Goal: Task Accomplishment & Management: Manage account settings

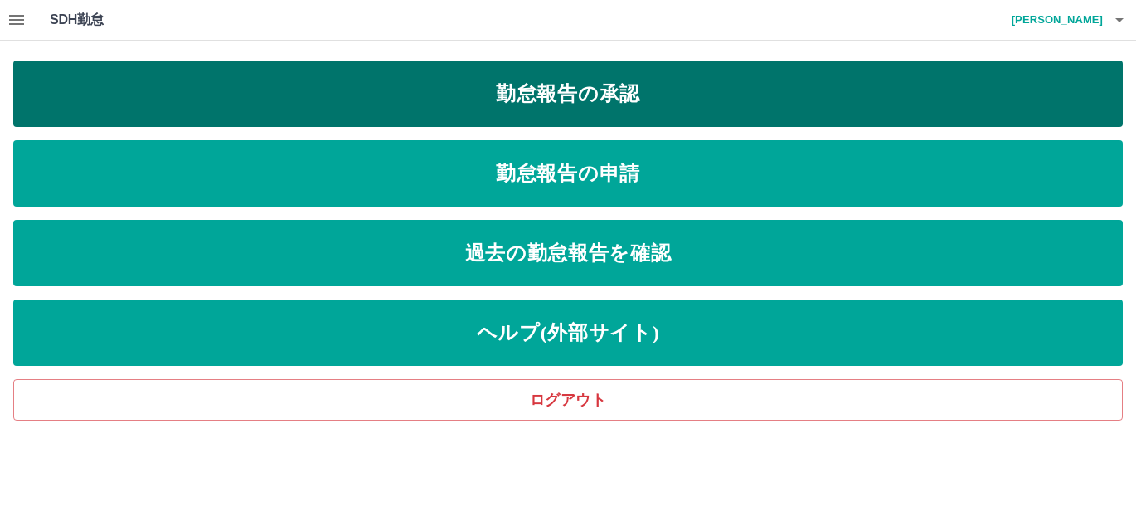
click at [619, 106] on link "勤怠報告の承認" at bounding box center [567, 94] width 1109 height 66
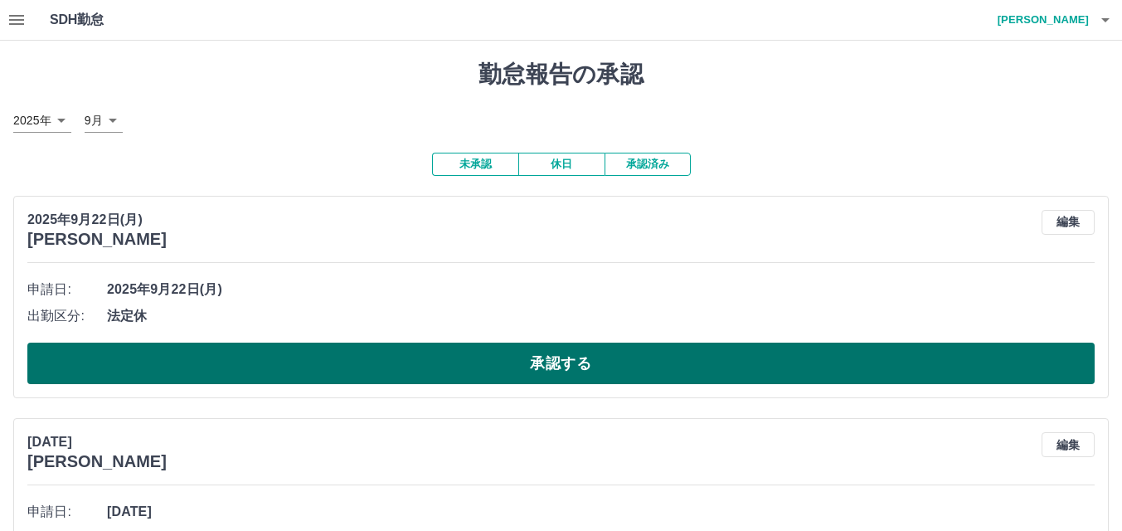
click at [480, 364] on button "承認する" at bounding box center [560, 362] width 1067 height 41
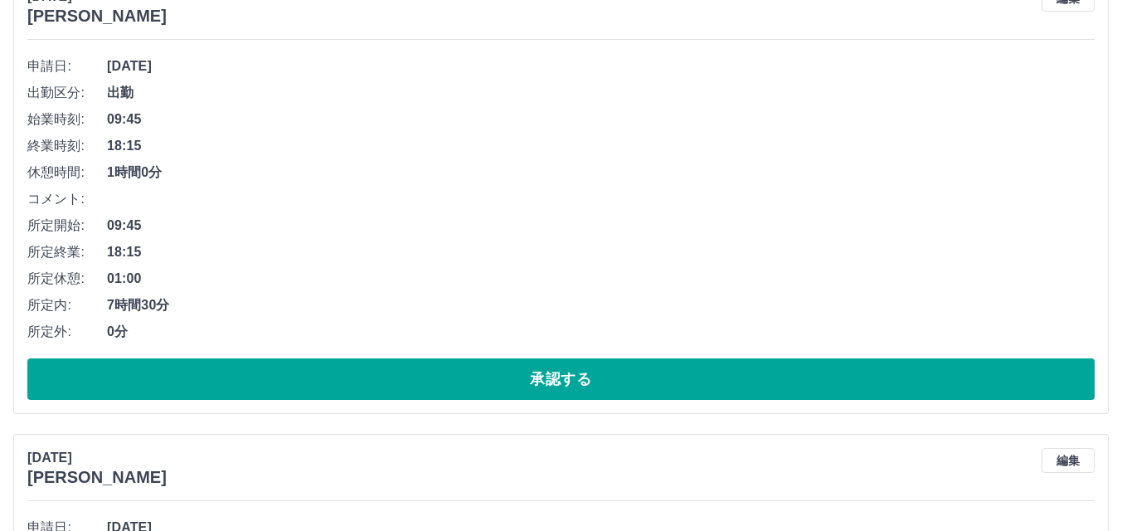
scroll to position [249, 0]
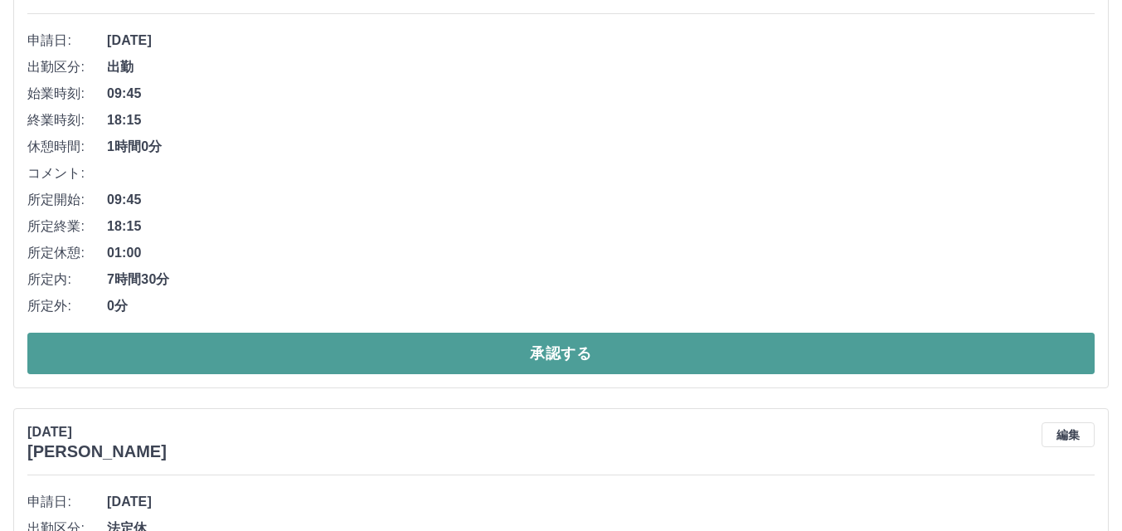
click at [475, 365] on button "承認する" at bounding box center [560, 352] width 1067 height 41
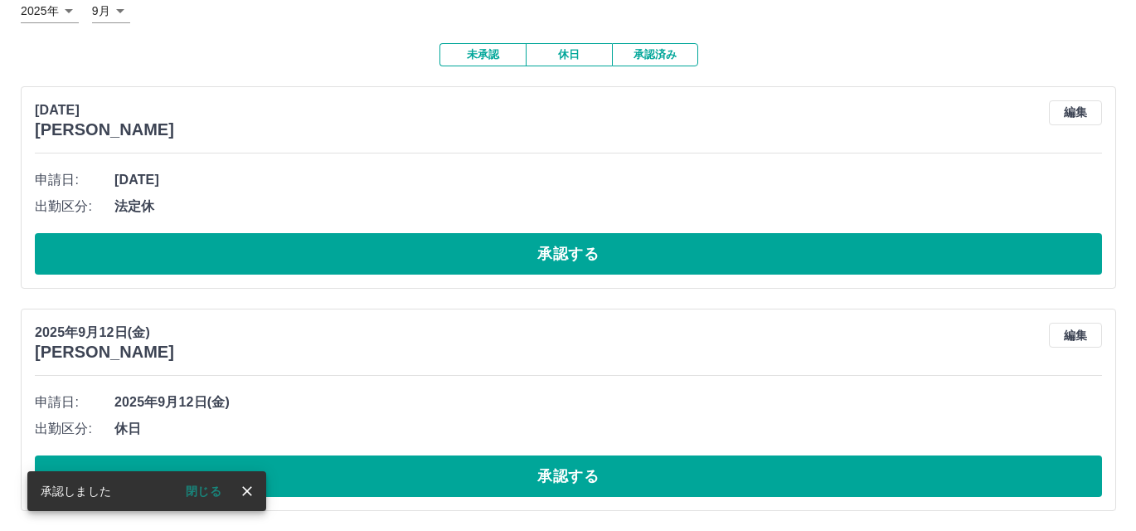
scroll to position [0, 0]
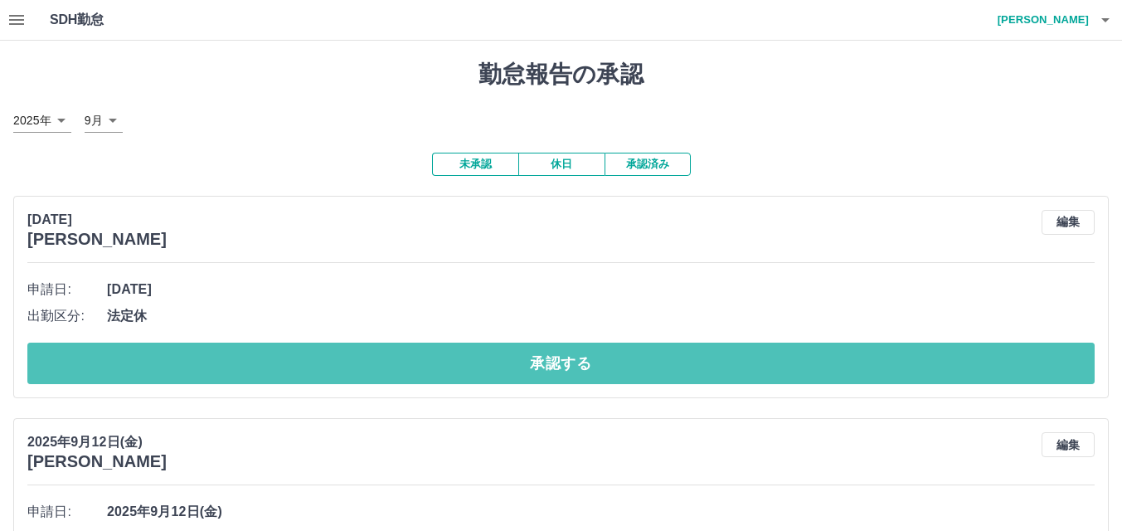
click at [475, 365] on button "承認する" at bounding box center [560, 362] width 1067 height 41
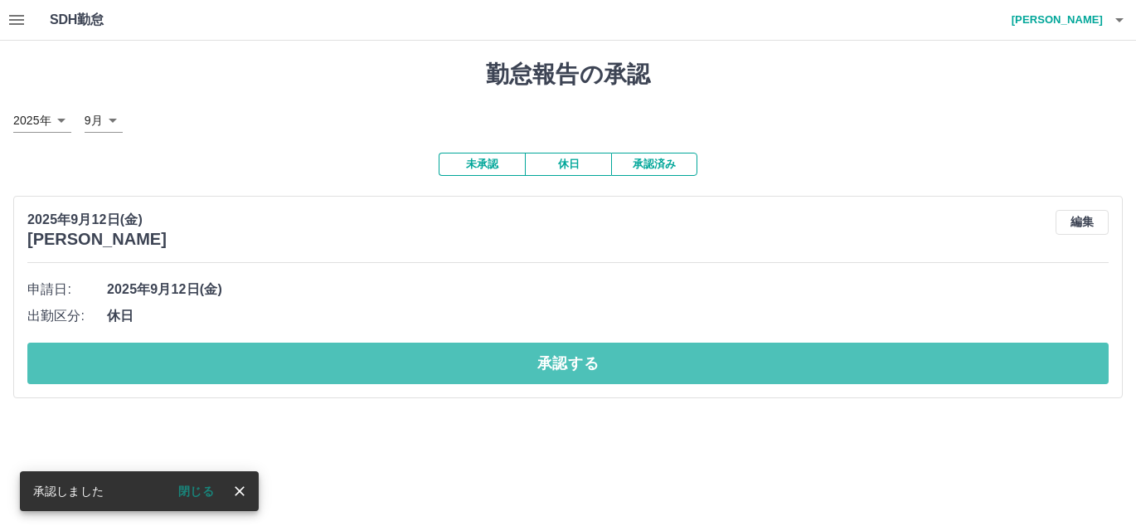
click at [468, 370] on button "承認する" at bounding box center [567, 362] width 1081 height 41
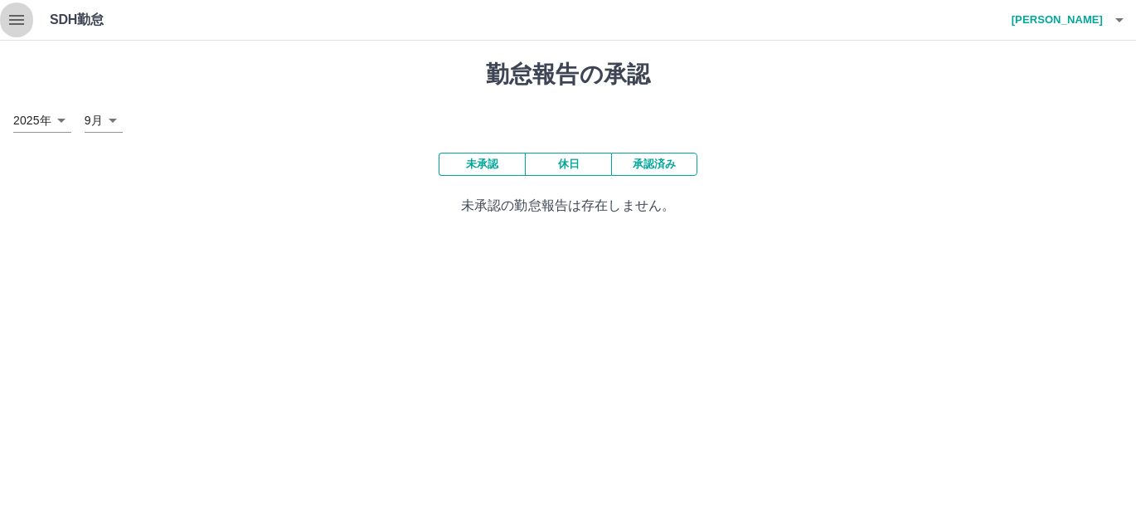
click at [16, 26] on icon "button" at bounding box center [17, 20] width 20 height 20
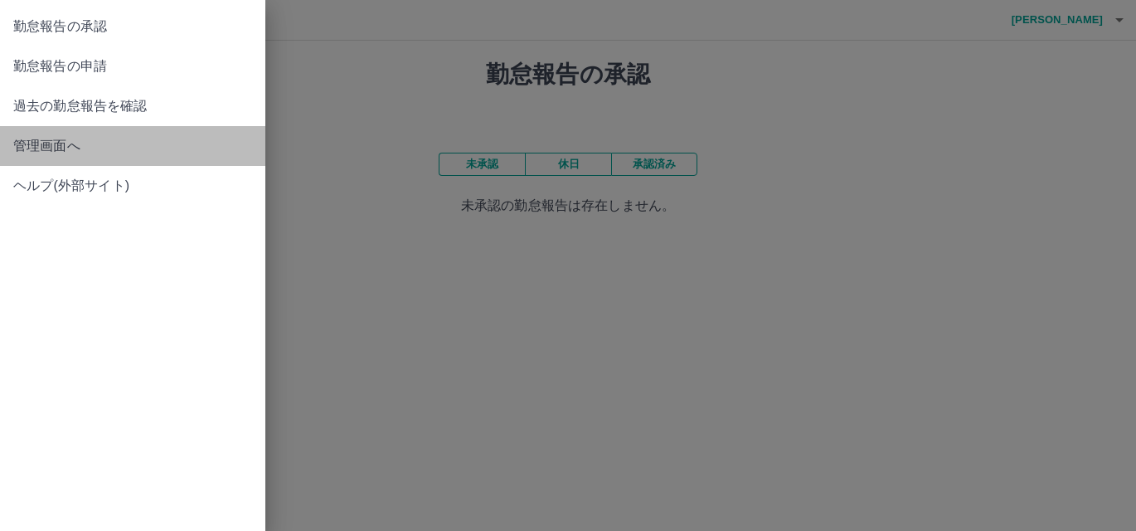
click at [46, 145] on span "管理画面へ" at bounding box center [132, 146] width 239 height 20
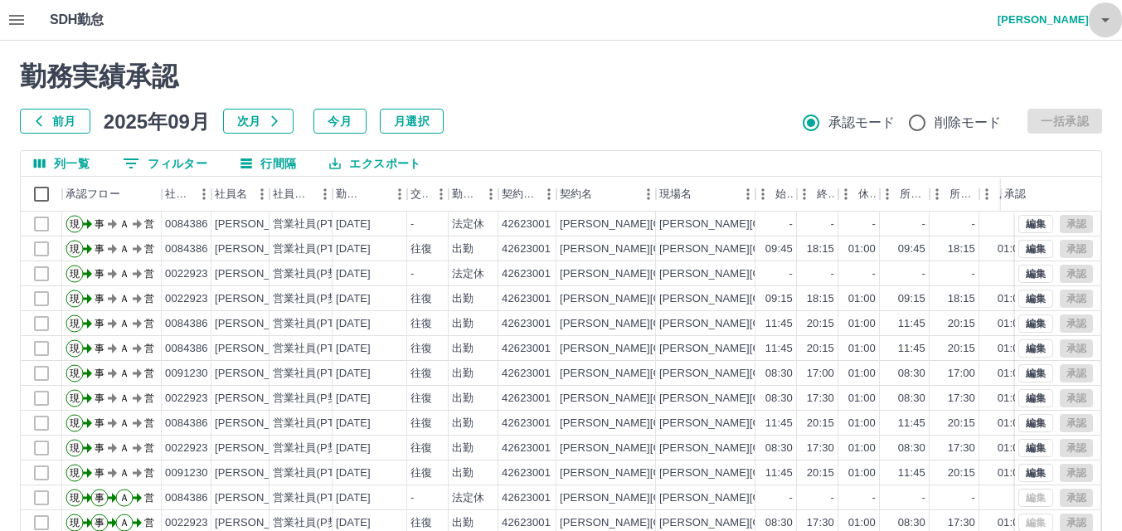
click at [1107, 21] on icon "button" at bounding box center [1105, 20] width 8 height 4
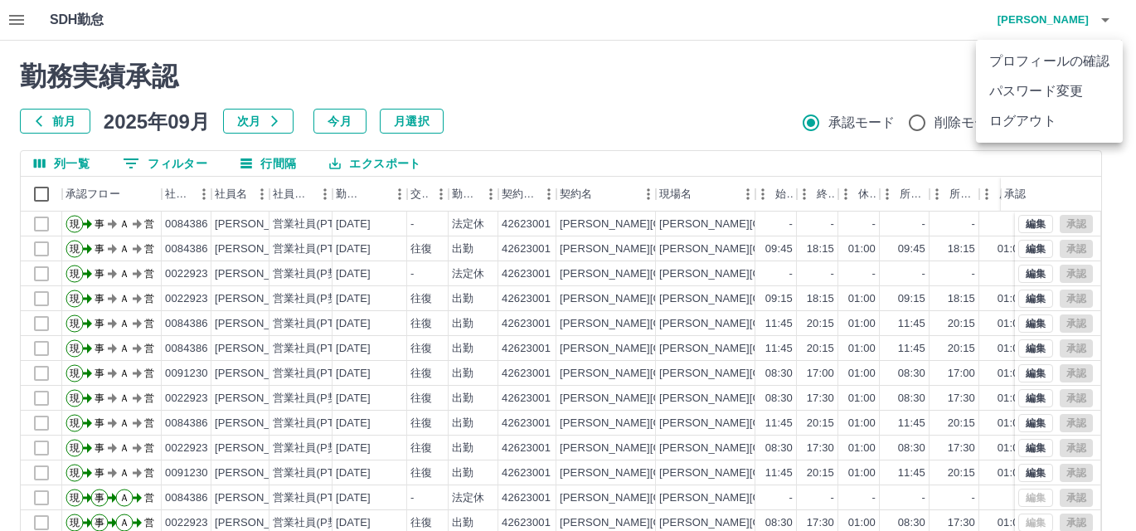
click at [1019, 115] on li "ログアウト" at bounding box center [1049, 121] width 147 height 30
